Goal: Information Seeking & Learning: Learn about a topic

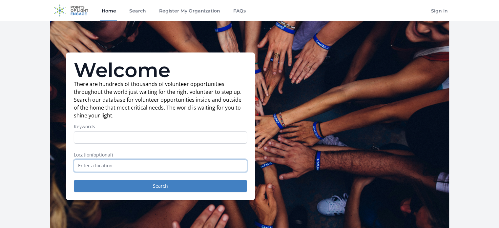
click at [94, 165] on input "text" at bounding box center [160, 165] width 173 height 12
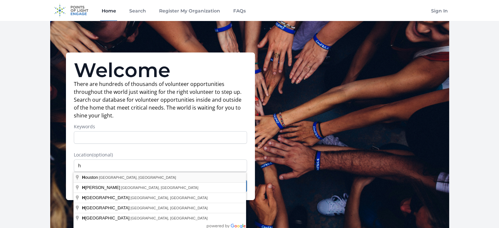
type input "[GEOGRAPHIC_DATA], [GEOGRAPHIC_DATA], [GEOGRAPHIC_DATA]"
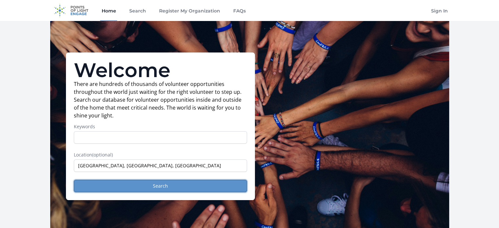
click at [161, 189] on button "Search" at bounding box center [160, 186] width 173 height 12
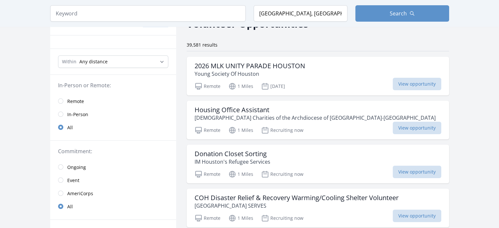
scroll to position [53, 0]
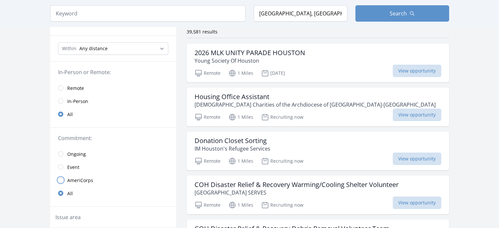
click at [60, 179] on input "radio" at bounding box center [60, 180] width 5 height 5
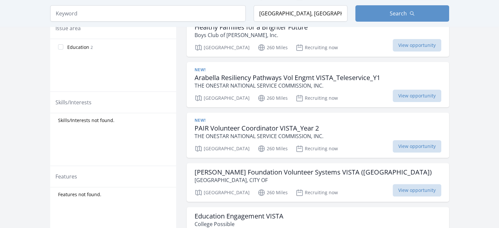
scroll to position [249, 0]
